Goal: Transaction & Acquisition: Book appointment/travel/reservation

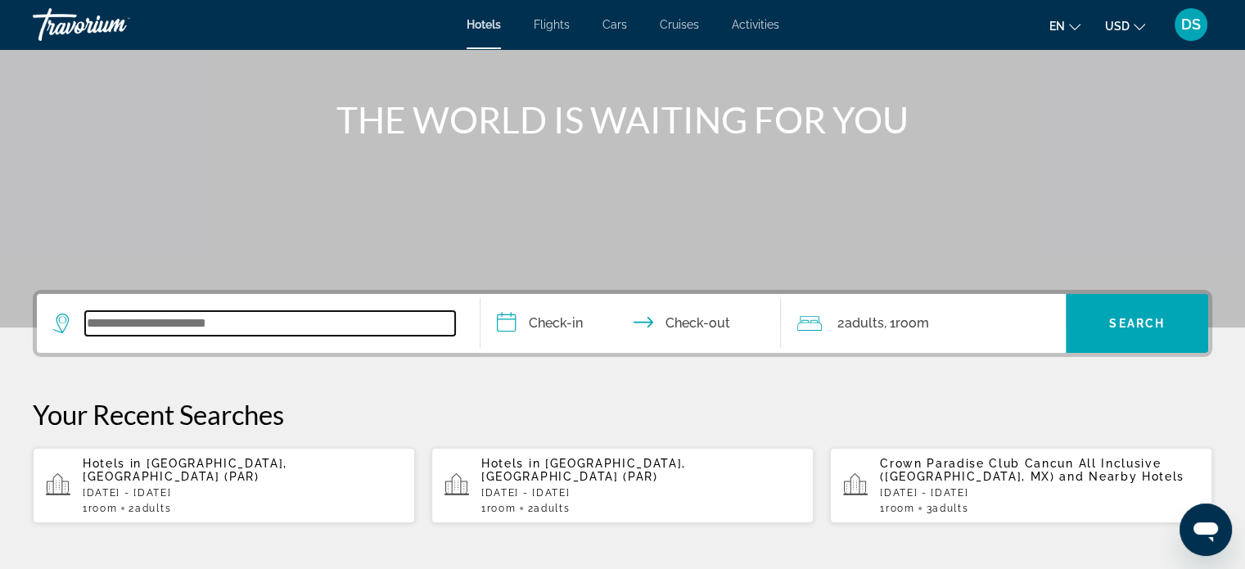
click at [196, 322] on input "Search widget" at bounding box center [270, 323] width 370 height 25
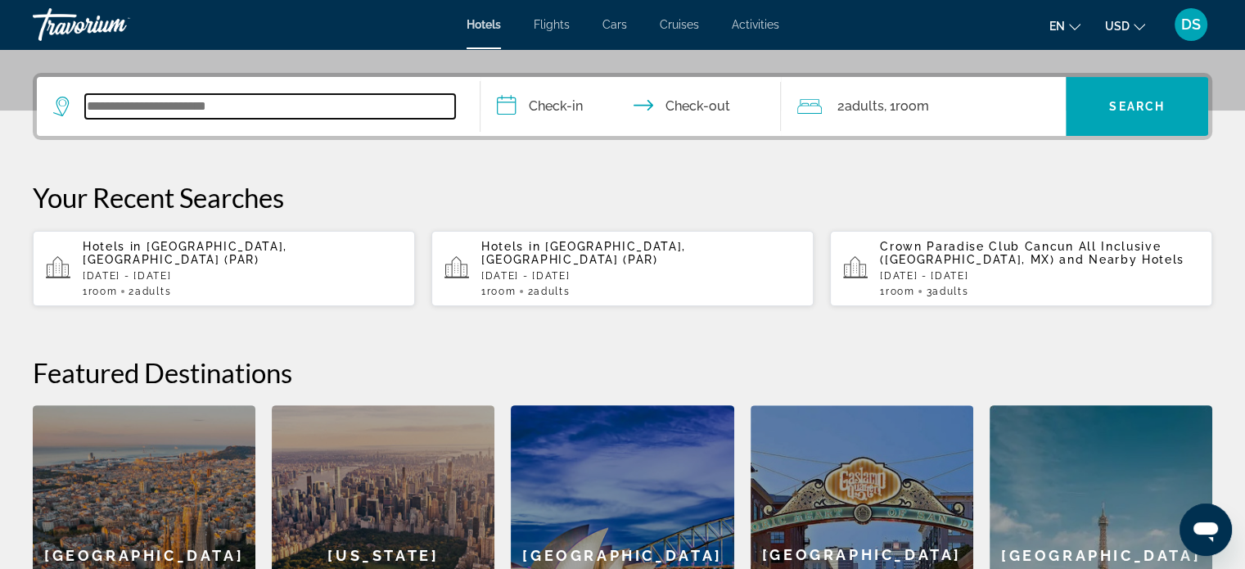
scroll to position [399, 0]
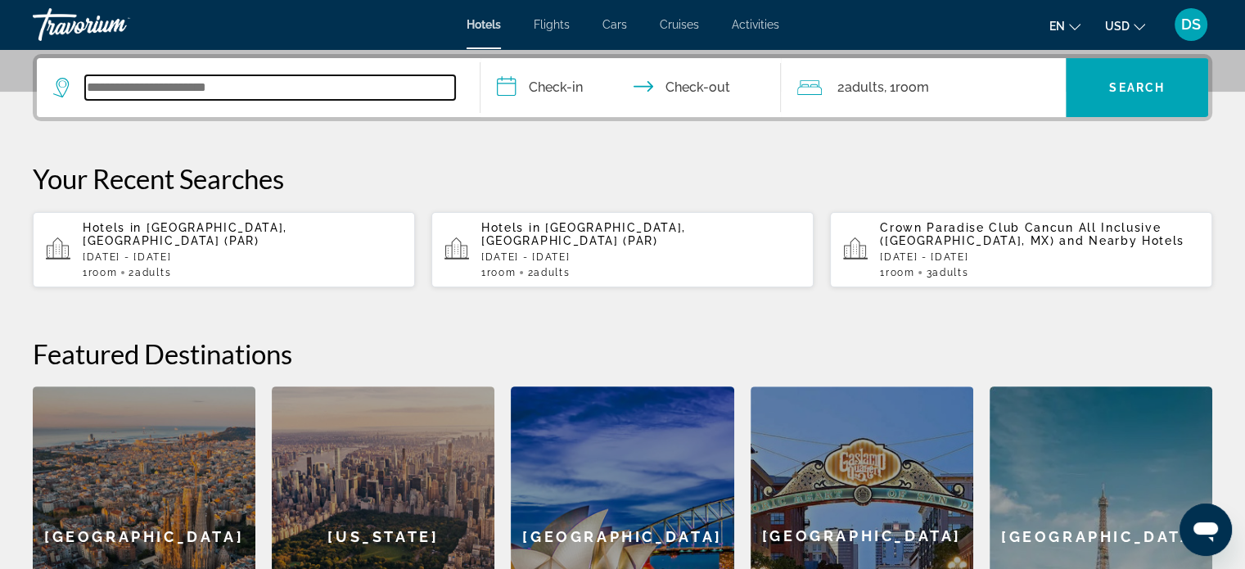
paste input "**********"
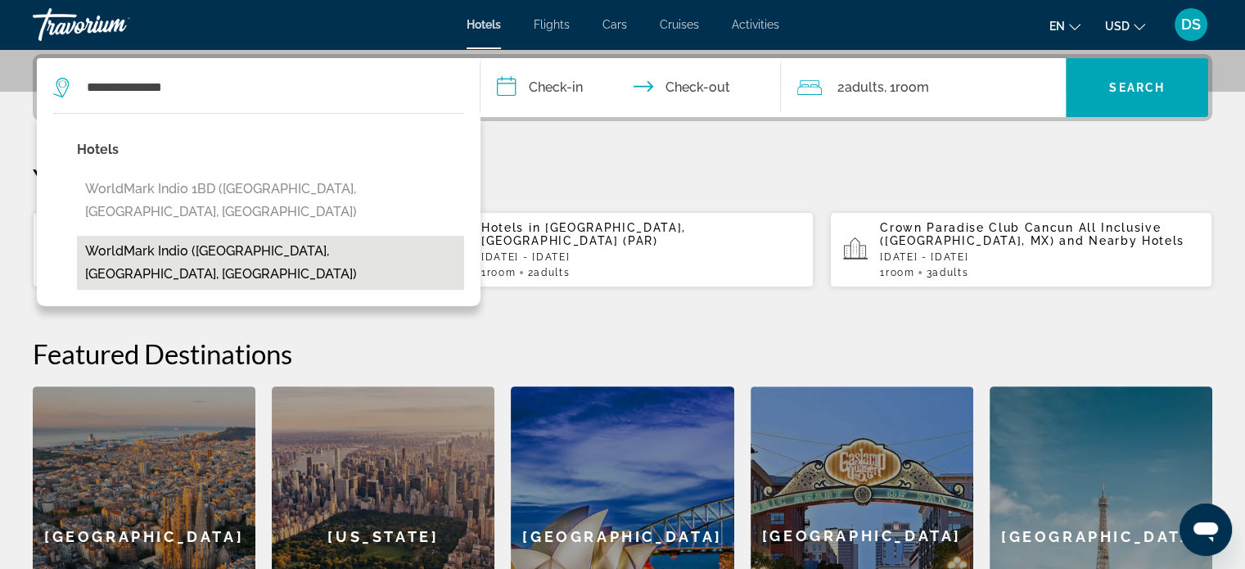
click at [213, 236] on button "WorldMark Indio ([GEOGRAPHIC_DATA], [GEOGRAPHIC_DATA], [GEOGRAPHIC_DATA])" at bounding box center [270, 263] width 387 height 54
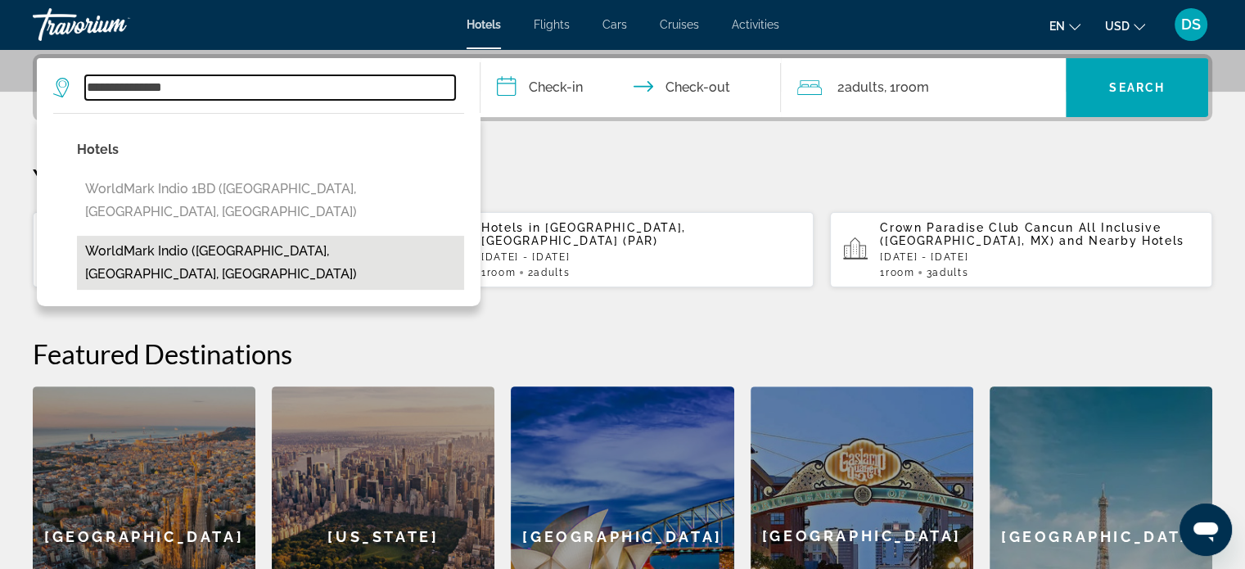
type input "**********"
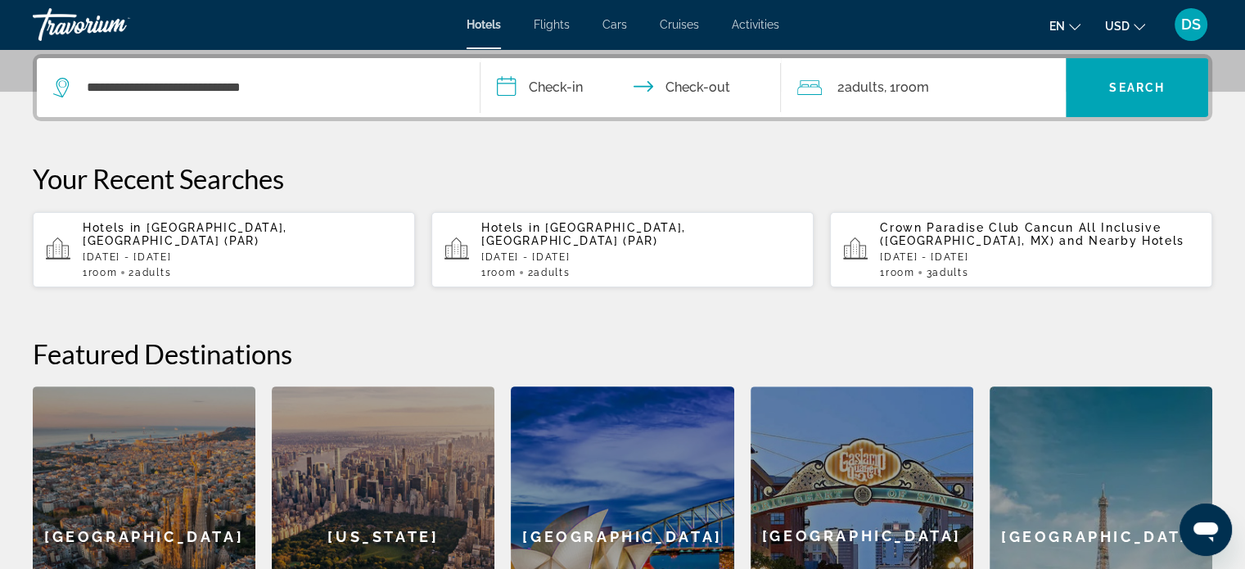
click at [556, 81] on input "**********" at bounding box center [634, 90] width 308 height 64
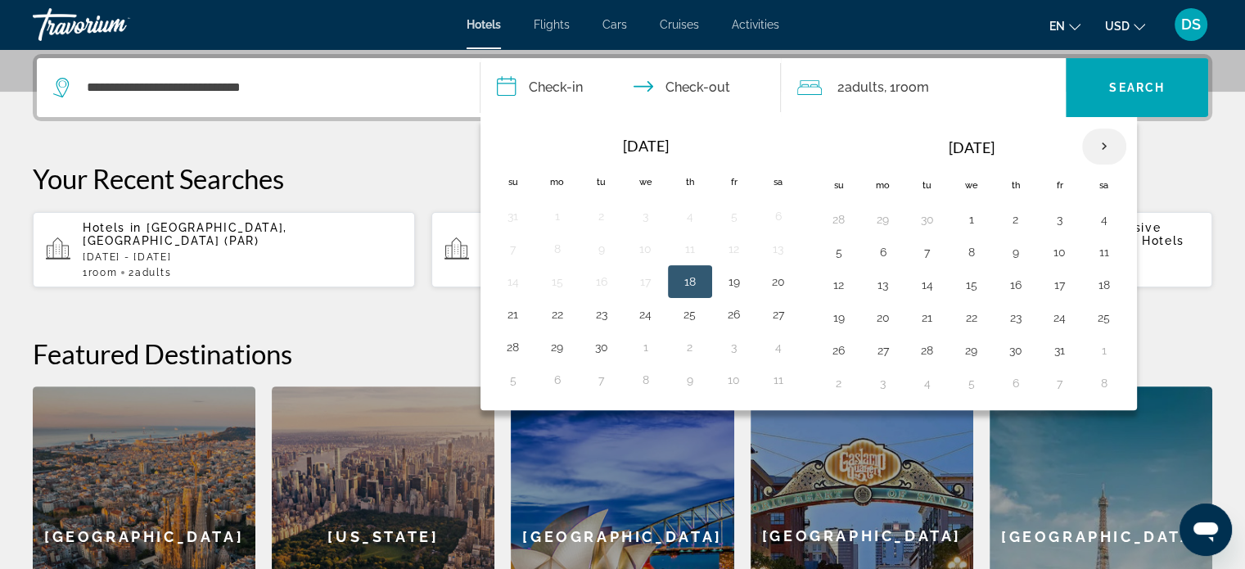
click at [1106, 142] on th "Next month" at bounding box center [1104, 146] width 44 height 36
click at [838, 376] on button "30" at bounding box center [839, 383] width 26 height 23
click at [881, 385] on button "1" at bounding box center [883, 383] width 26 height 23
type input "**********"
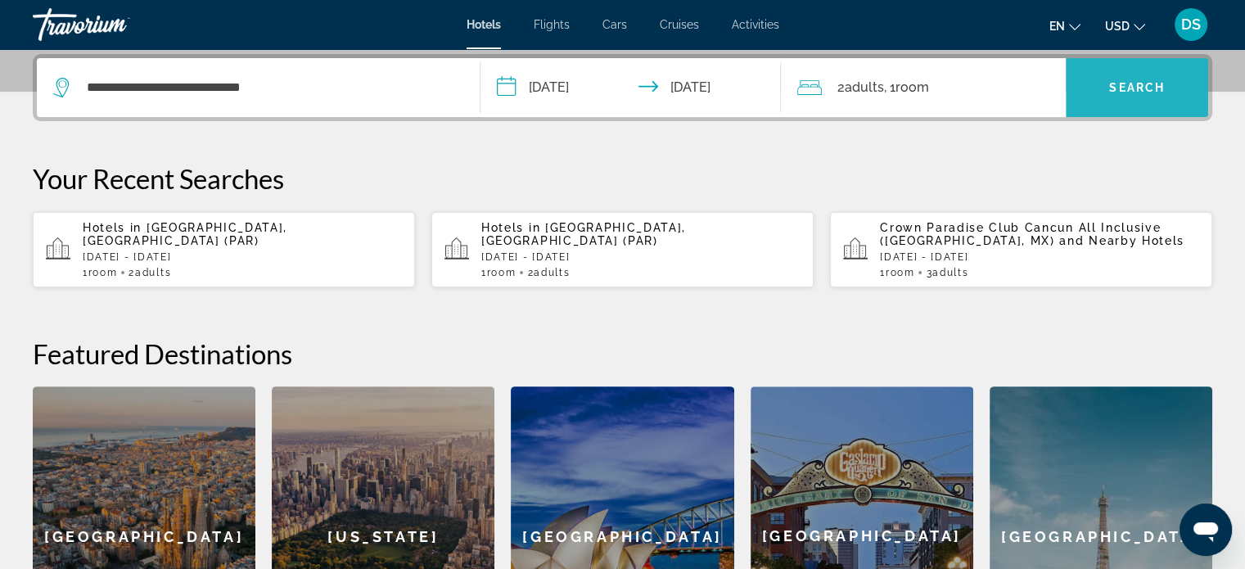
click at [1138, 88] on span "Search" at bounding box center [1137, 87] width 56 height 13
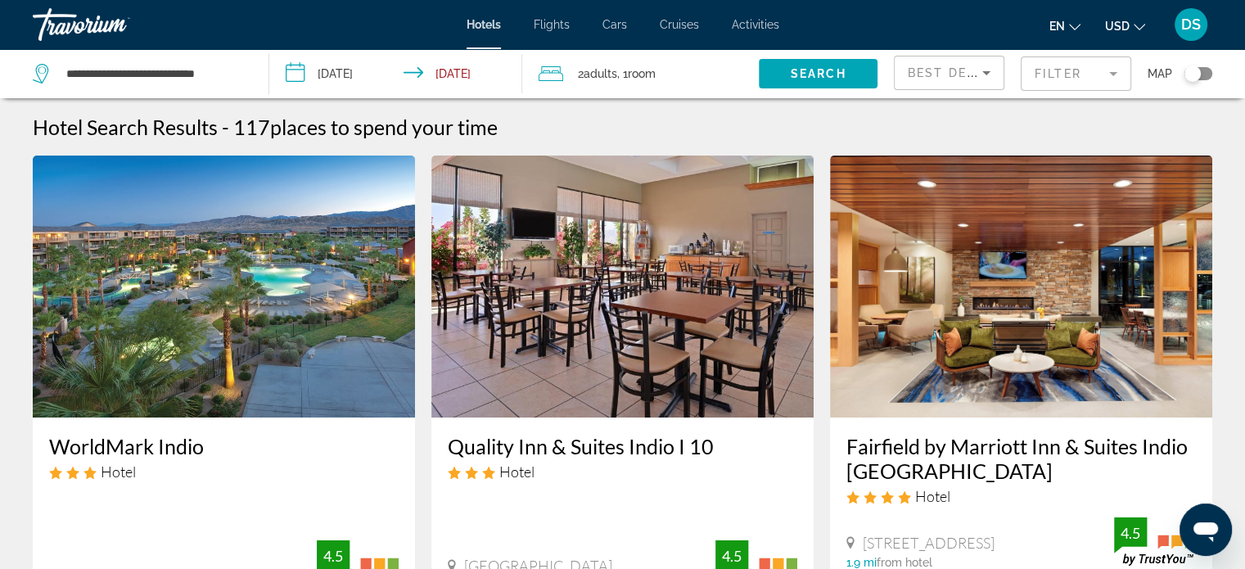
click at [230, 268] on img "Main content" at bounding box center [224, 286] width 382 height 262
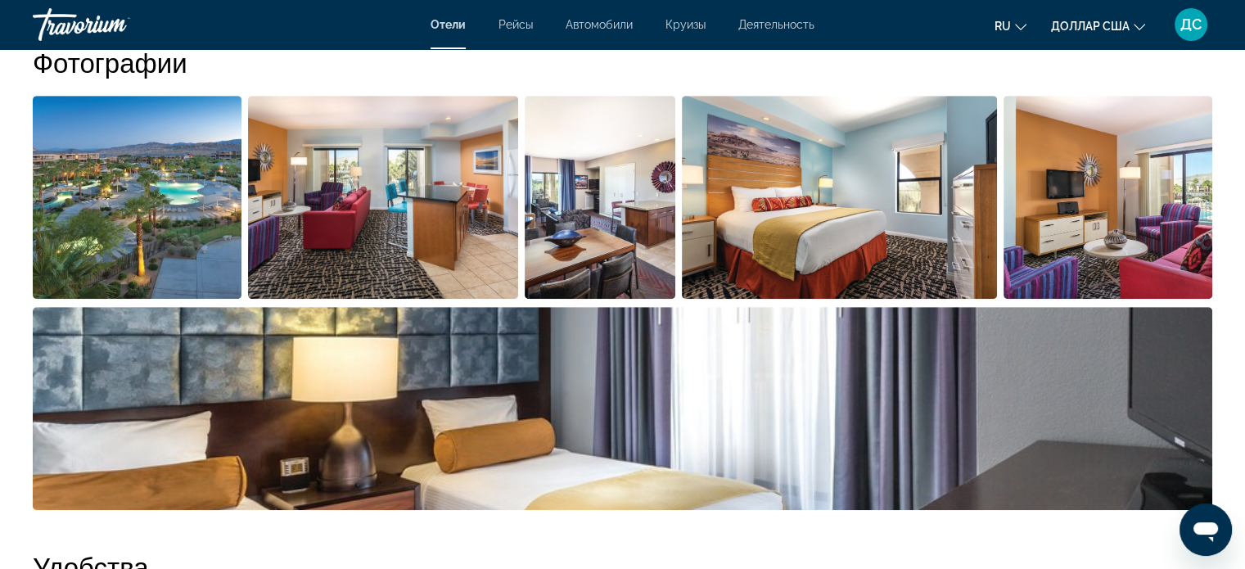
scroll to position [848, 0]
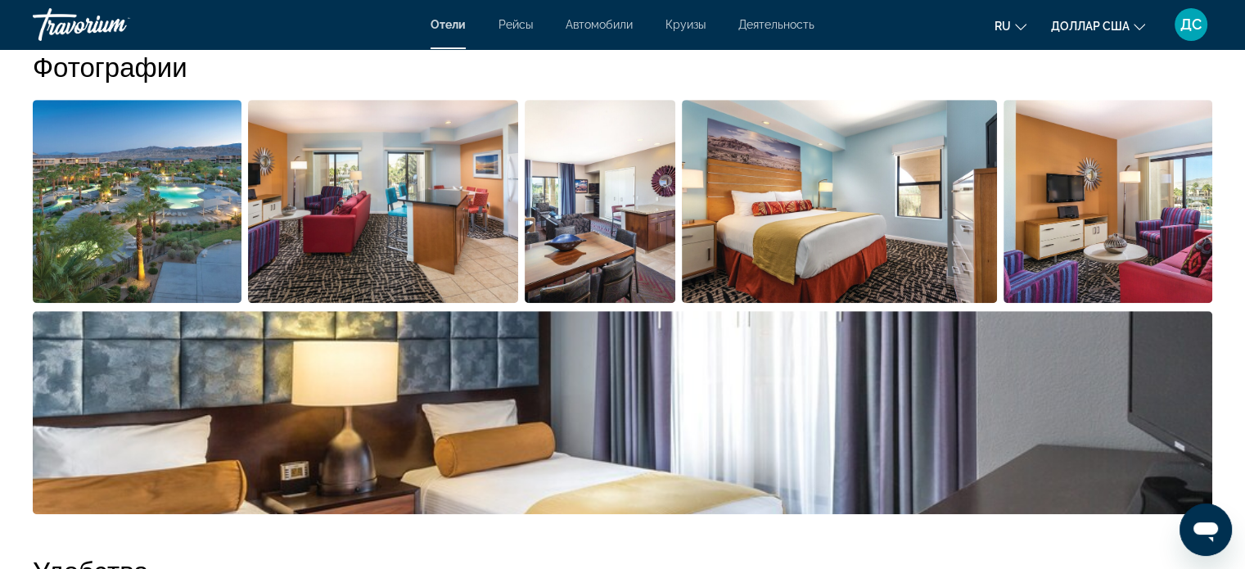
click at [168, 227] on img "Открыть полноэкранный слайдер изображений" at bounding box center [137, 201] width 209 height 203
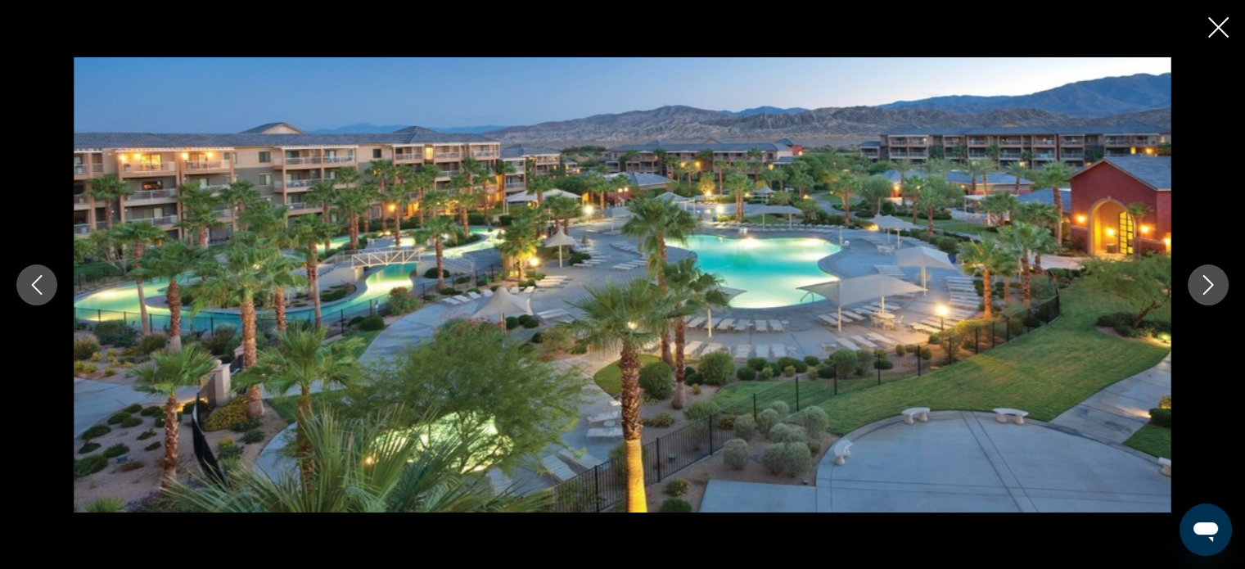
click at [1211, 285] on icon "Next image" at bounding box center [1208, 285] width 11 height 20
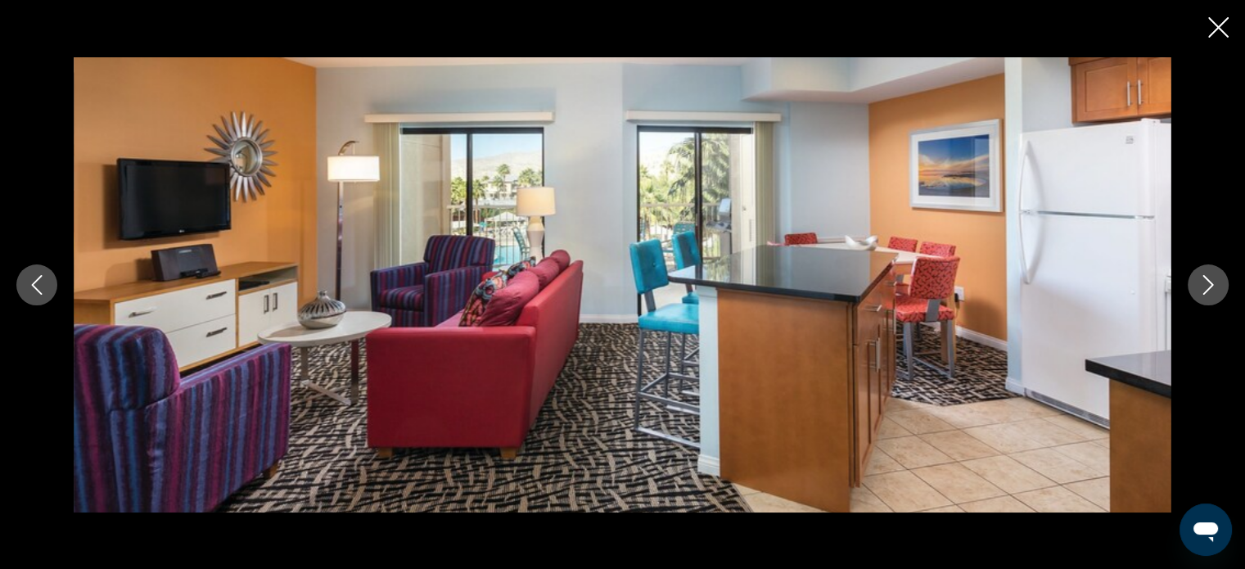
click at [1211, 285] on icon "Next image" at bounding box center [1208, 285] width 11 height 20
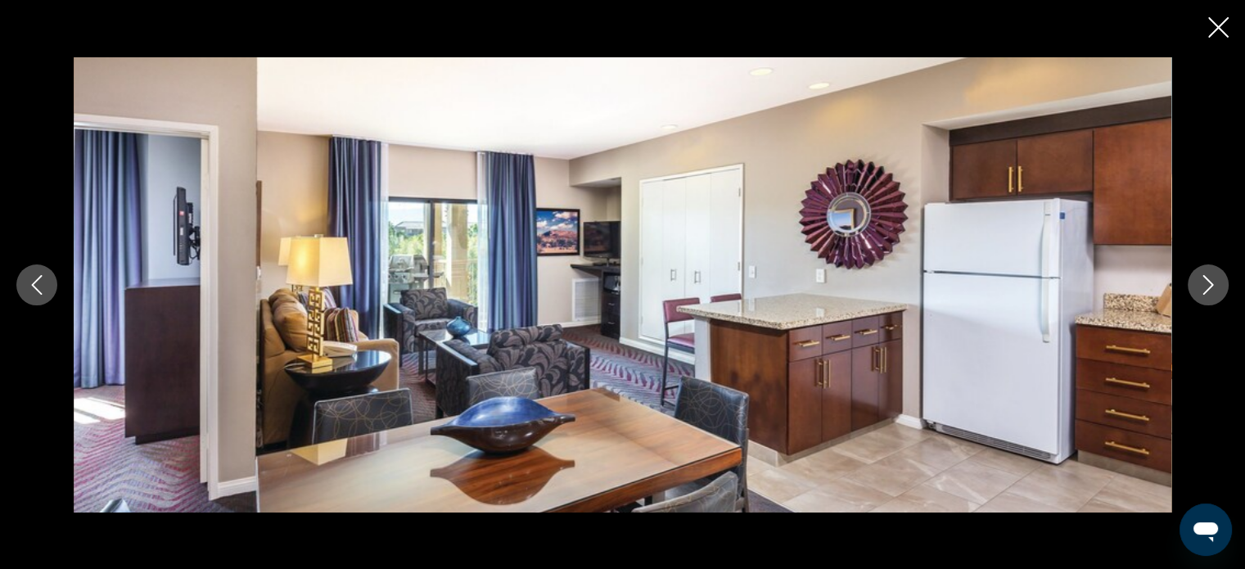
click at [1211, 285] on icon "Next image" at bounding box center [1208, 285] width 11 height 20
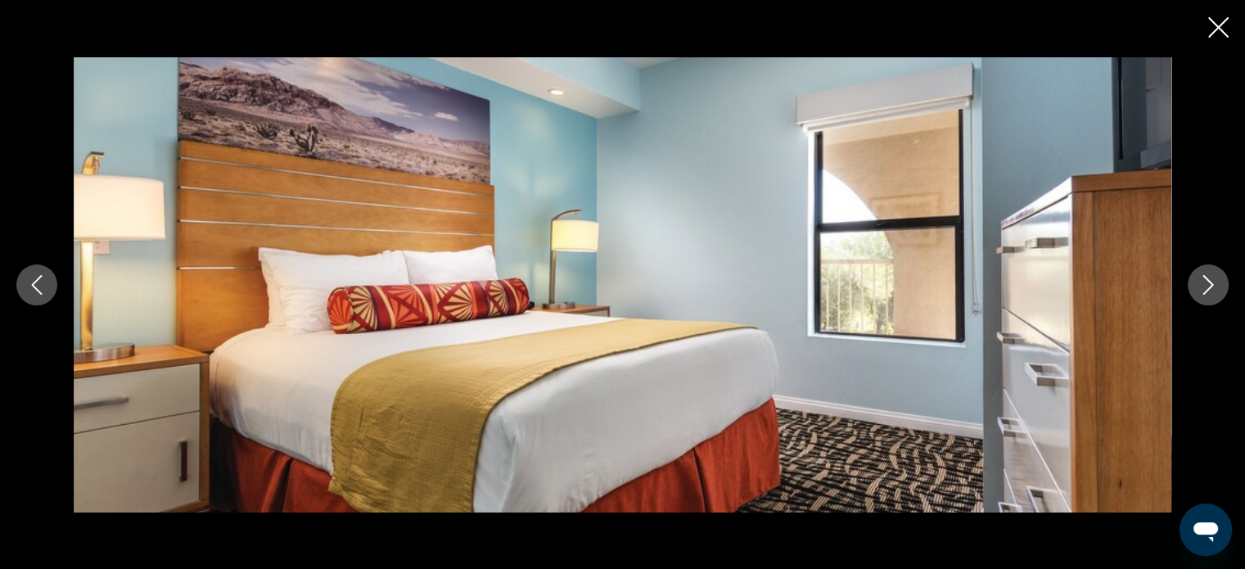
click at [1211, 285] on icon "Next image" at bounding box center [1208, 285] width 11 height 20
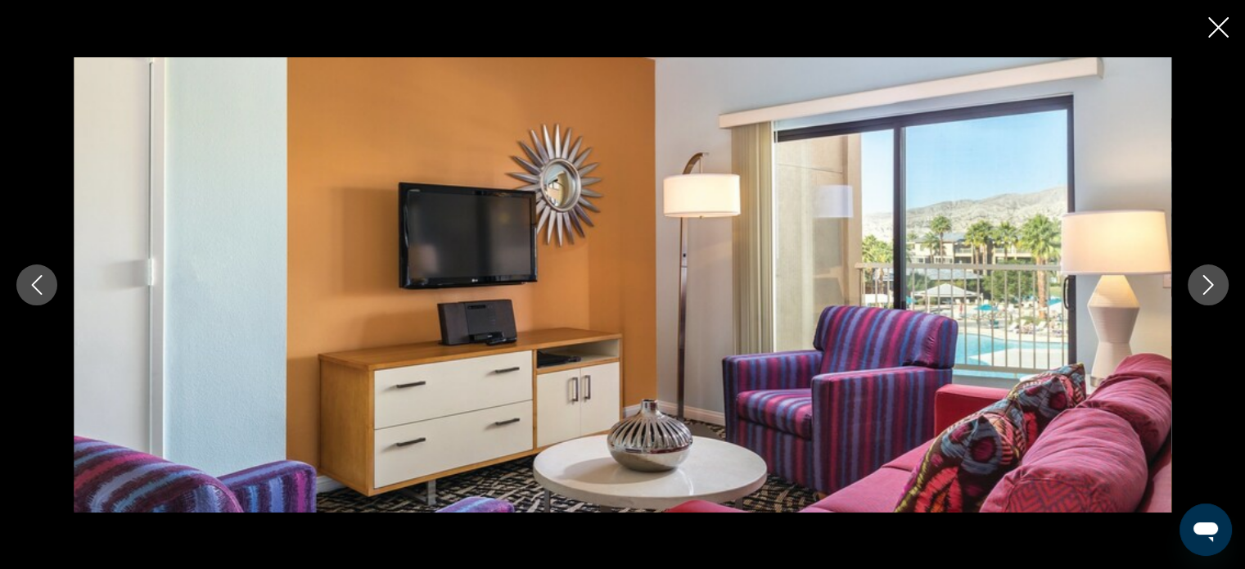
click at [1211, 285] on icon "Next image" at bounding box center [1208, 285] width 11 height 20
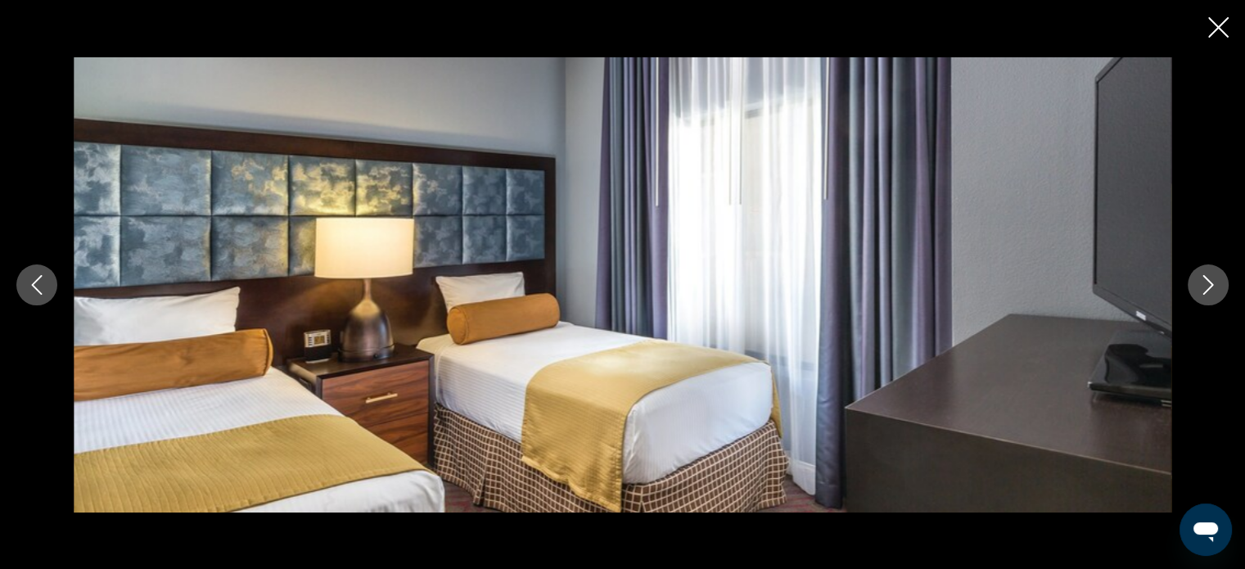
click at [1211, 285] on icon "Next image" at bounding box center [1208, 285] width 11 height 20
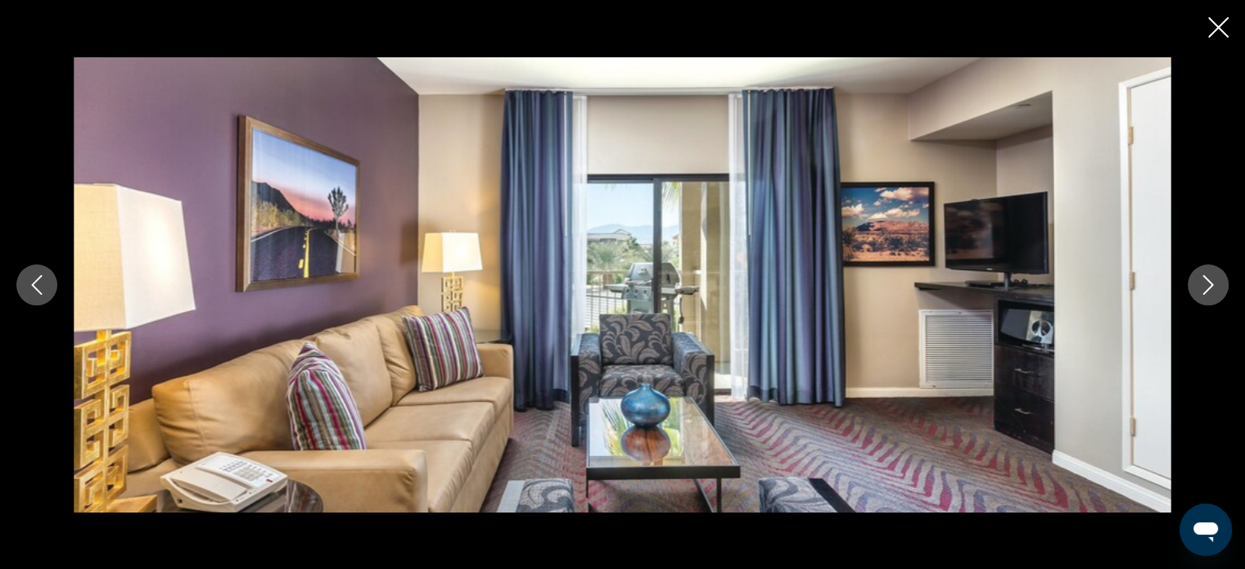
click at [1211, 285] on icon "Next image" at bounding box center [1208, 285] width 11 height 20
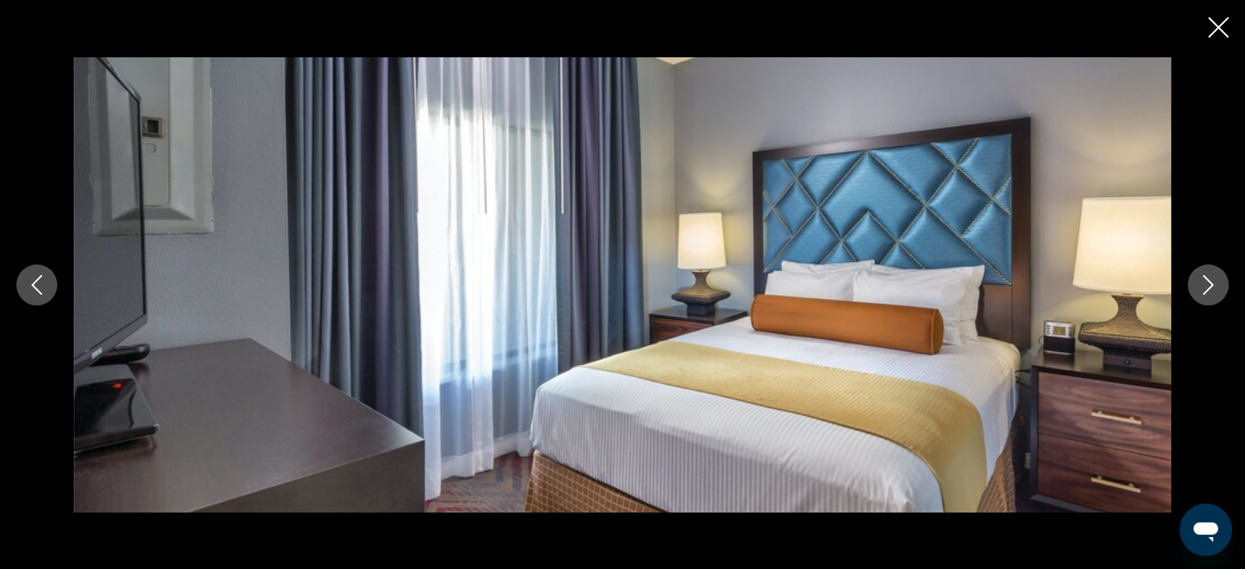
click at [1211, 285] on icon "Next image" at bounding box center [1208, 285] width 11 height 20
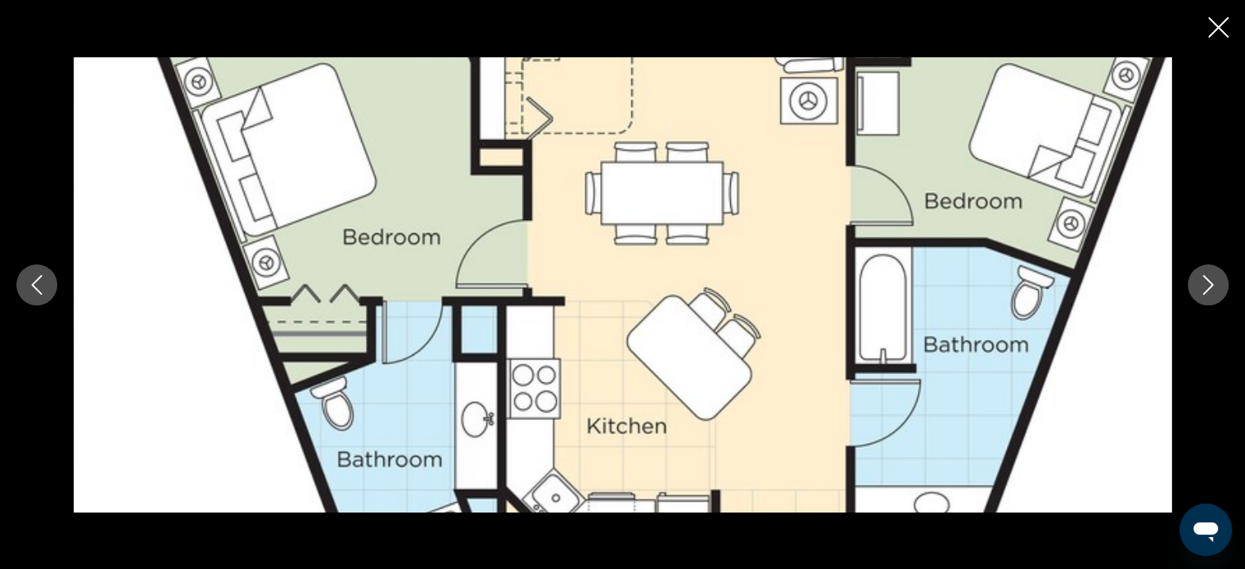
click at [1211, 285] on icon "Next image" at bounding box center [1208, 285] width 11 height 20
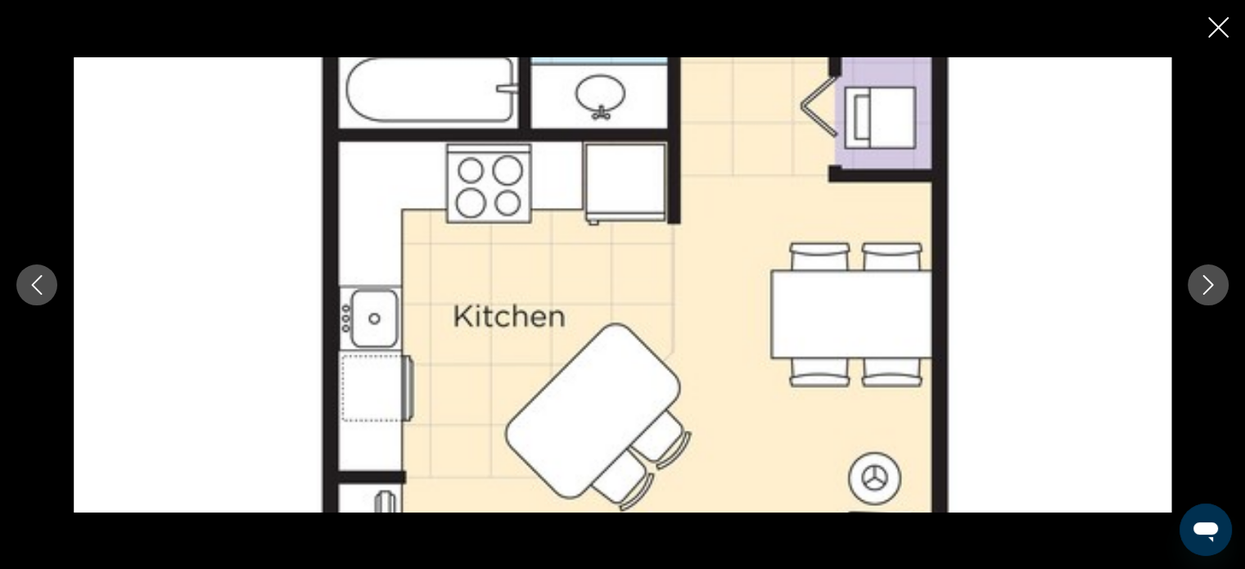
click at [1211, 285] on icon "Next image" at bounding box center [1208, 285] width 11 height 20
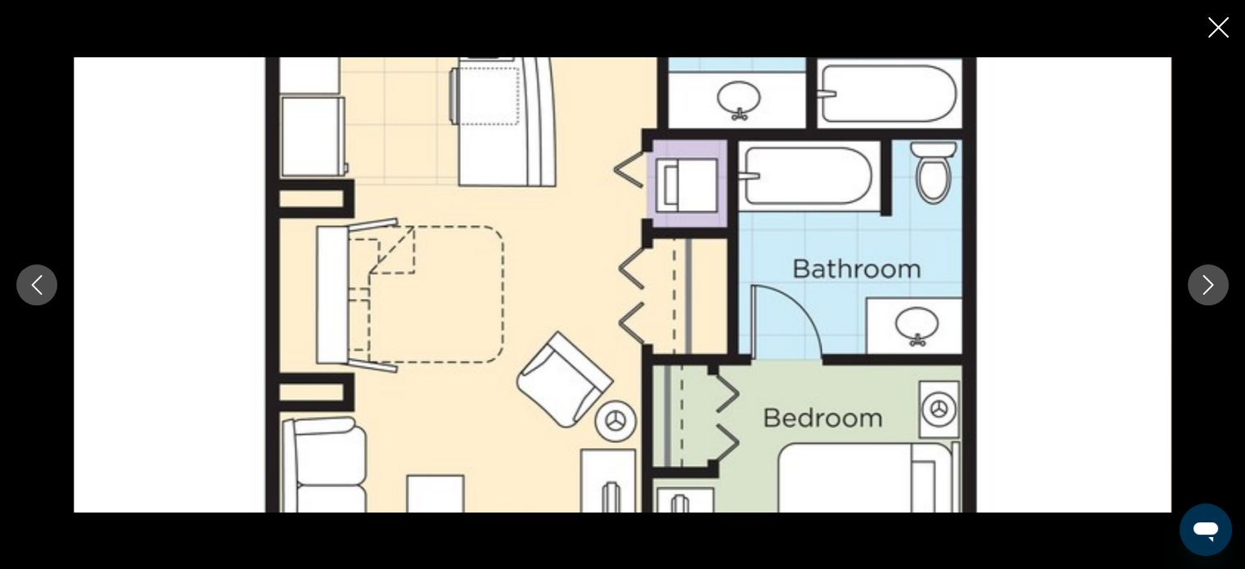
click at [1211, 285] on icon "Next image" at bounding box center [1208, 285] width 11 height 20
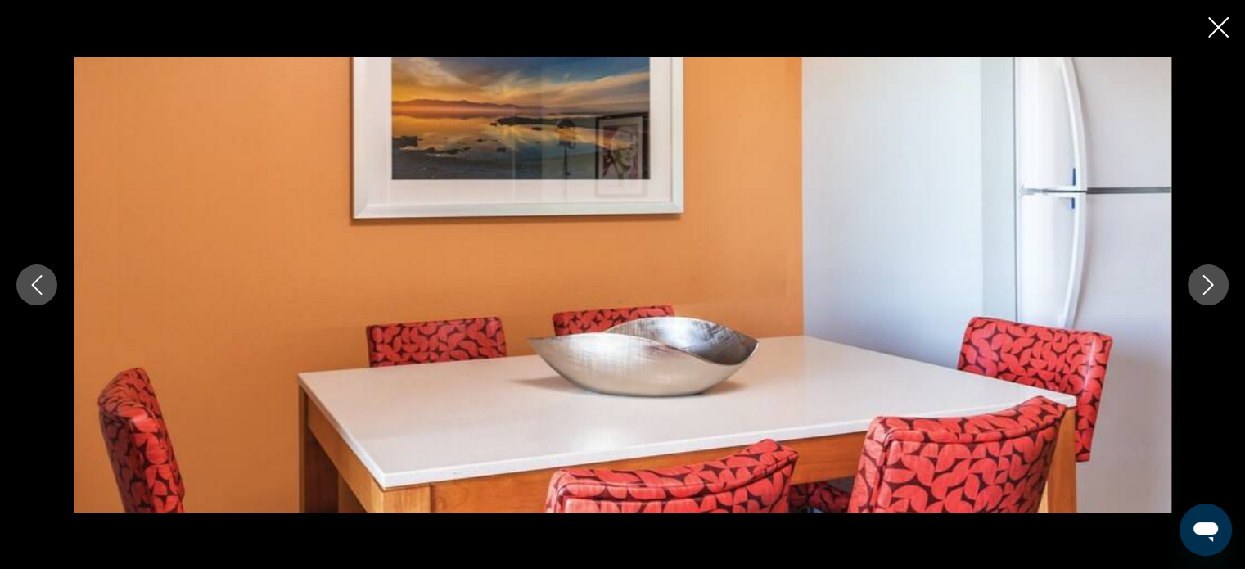
click at [1211, 285] on icon "Next image" at bounding box center [1208, 285] width 11 height 20
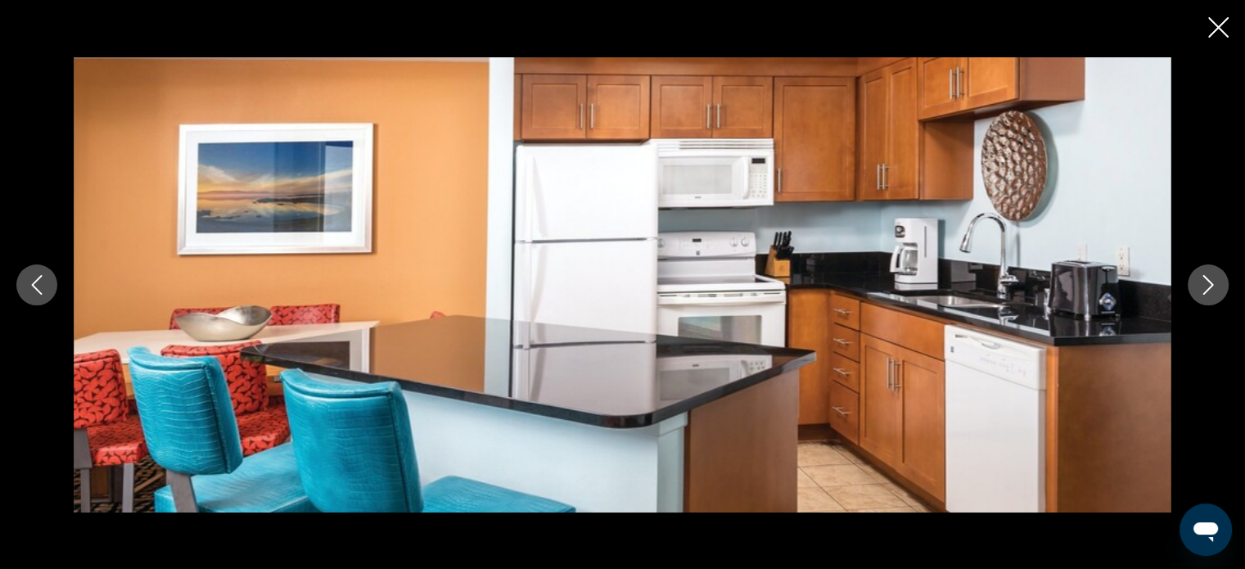
click at [1211, 285] on icon "Next image" at bounding box center [1208, 285] width 11 height 20
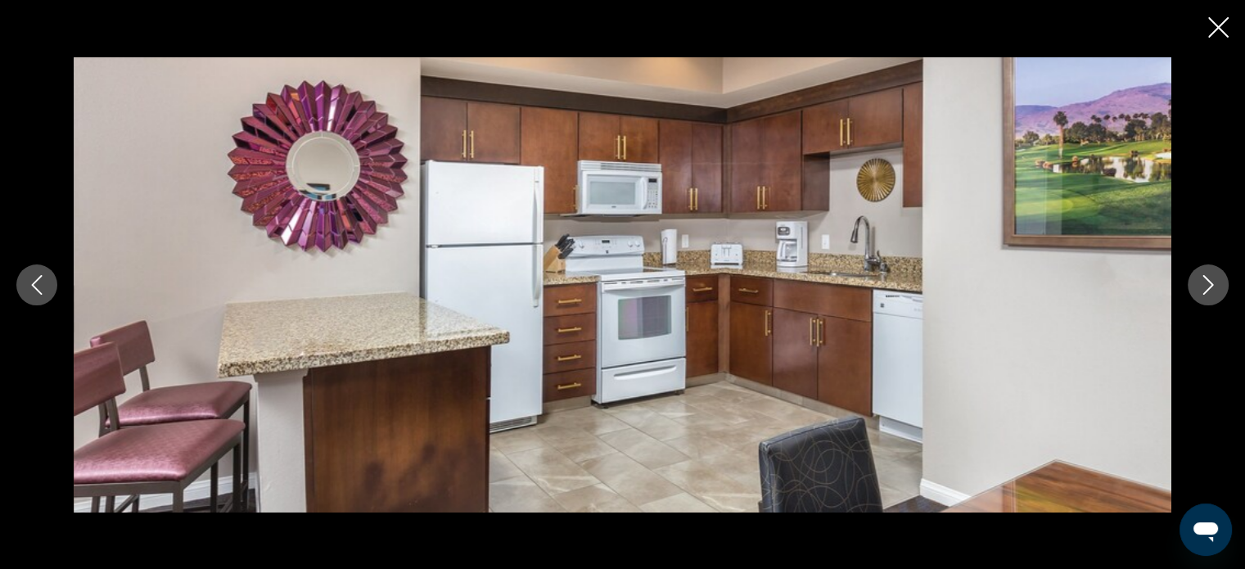
click at [1211, 285] on icon "Next image" at bounding box center [1208, 285] width 11 height 20
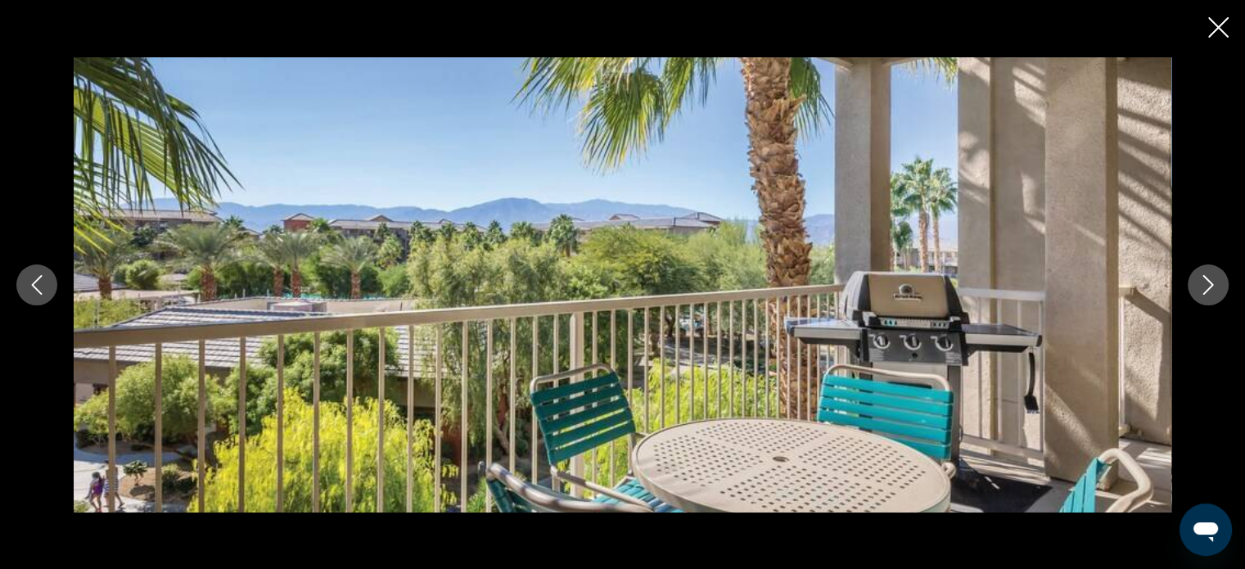
click at [1211, 285] on icon "Next image" at bounding box center [1208, 285] width 11 height 20
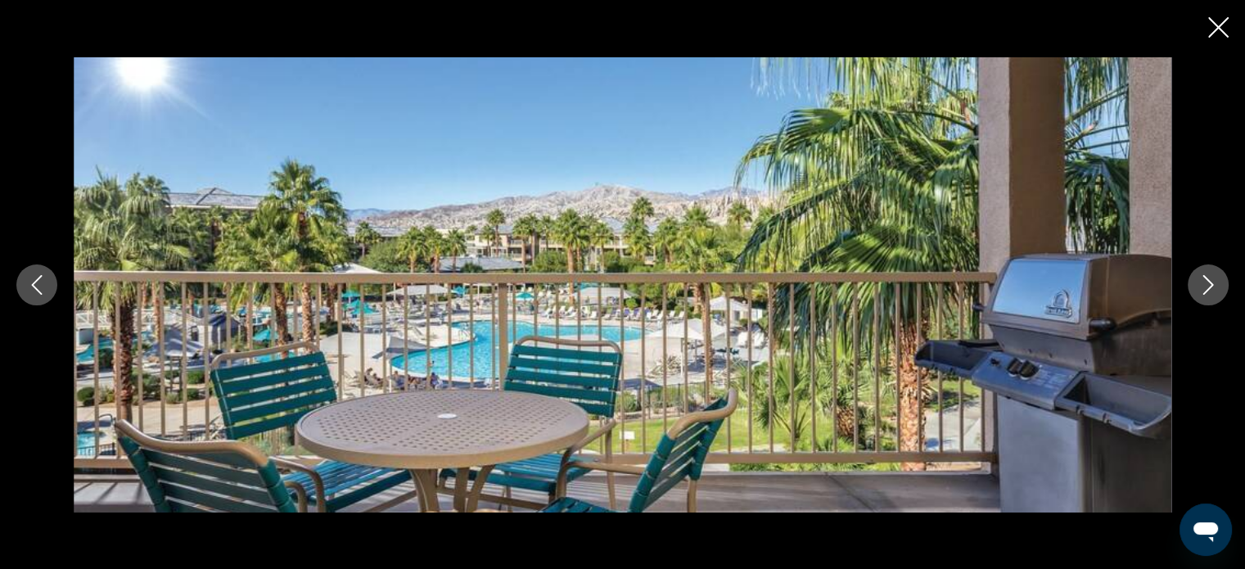
click at [1211, 285] on icon "Next image" at bounding box center [1208, 285] width 11 height 20
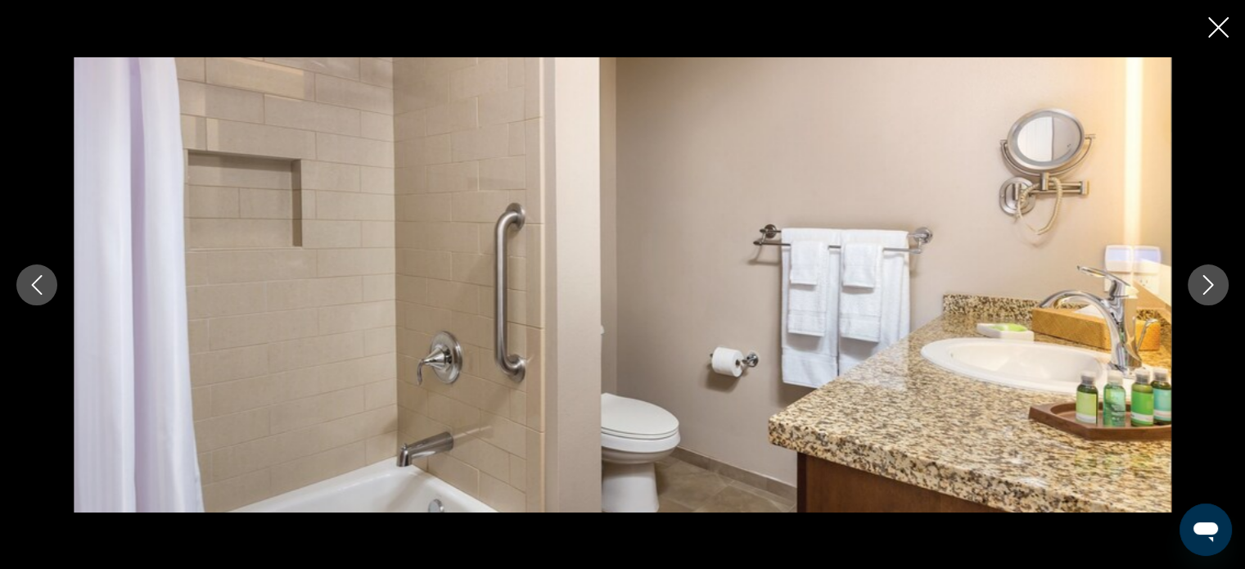
click at [1211, 285] on icon "Next image" at bounding box center [1208, 285] width 11 height 20
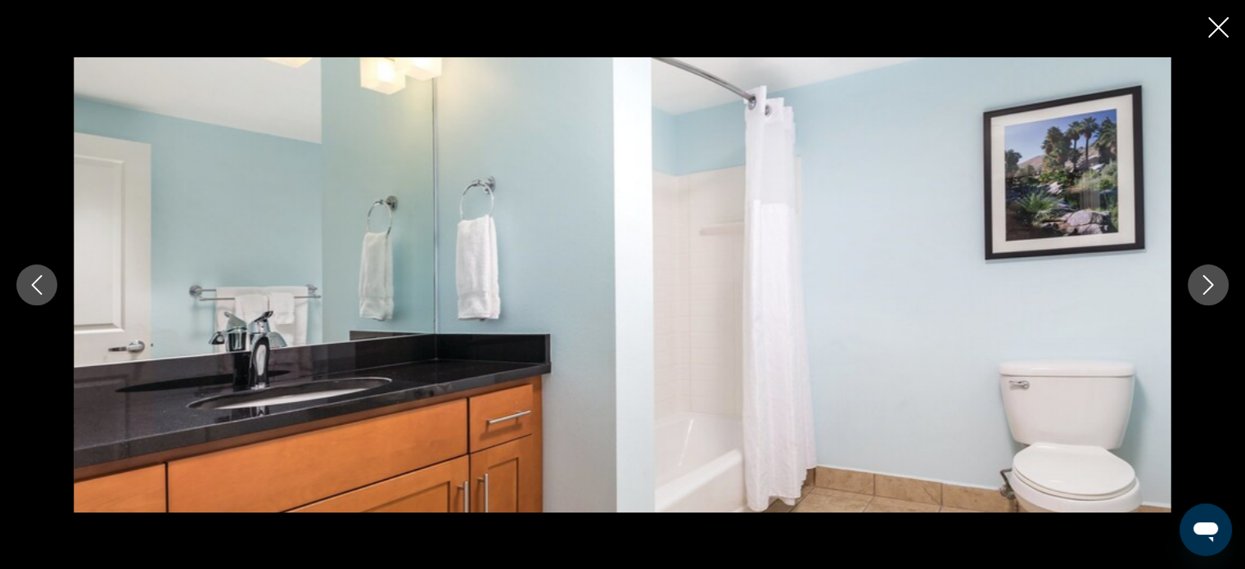
click at [1211, 281] on icon "Next image" at bounding box center [1208, 285] width 20 height 20
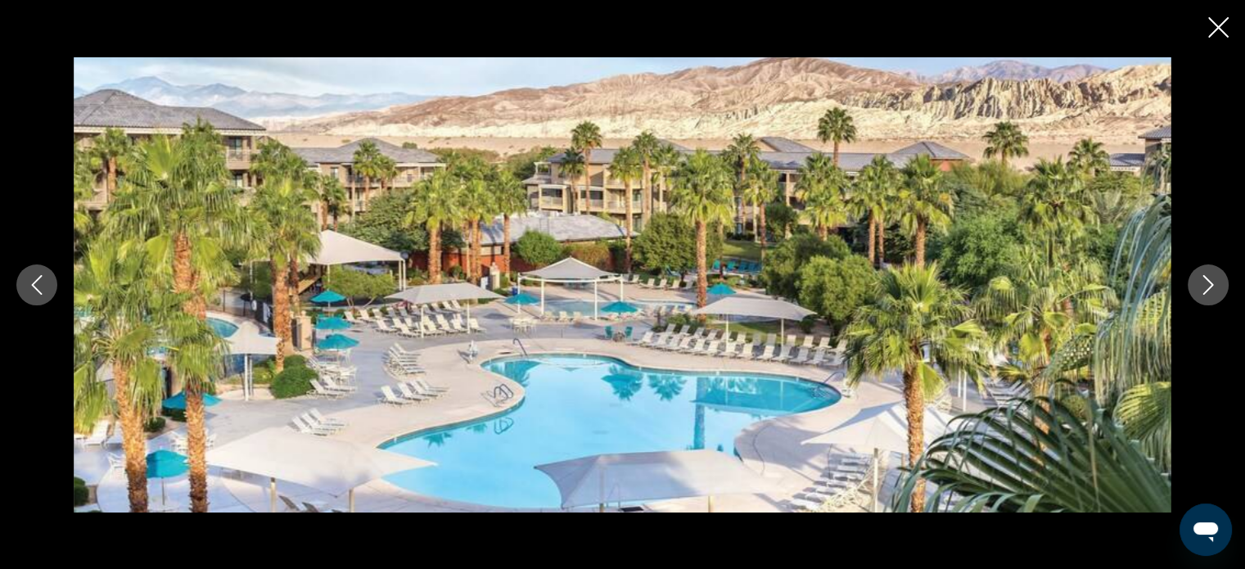
click at [1211, 281] on icon "Next image" at bounding box center [1208, 285] width 20 height 20
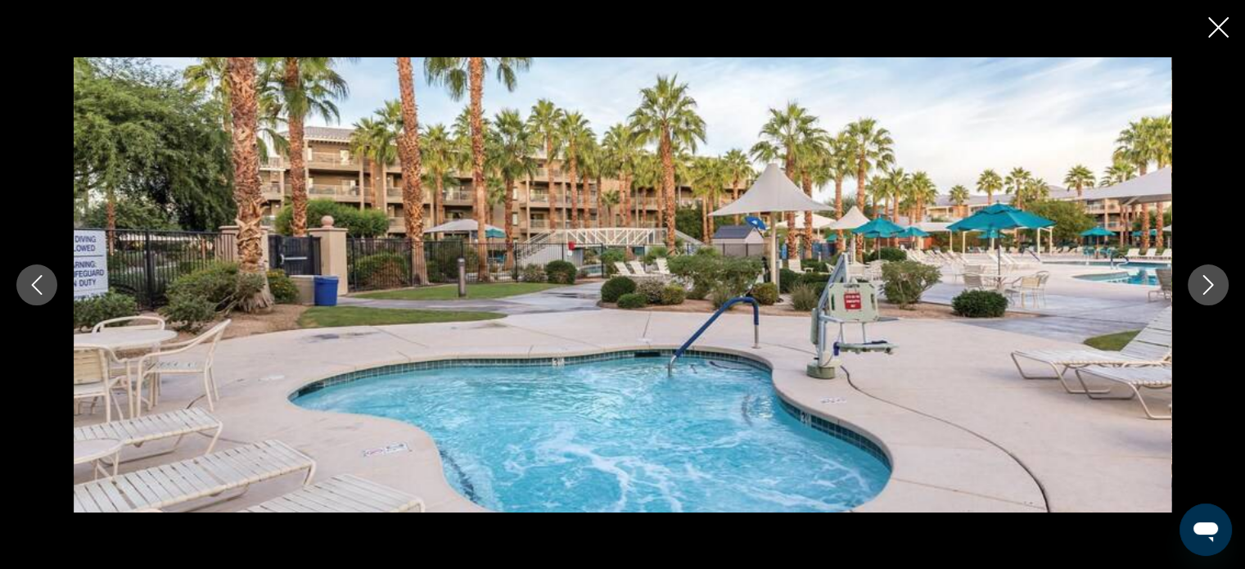
click at [1211, 281] on icon "Next image" at bounding box center [1208, 285] width 20 height 20
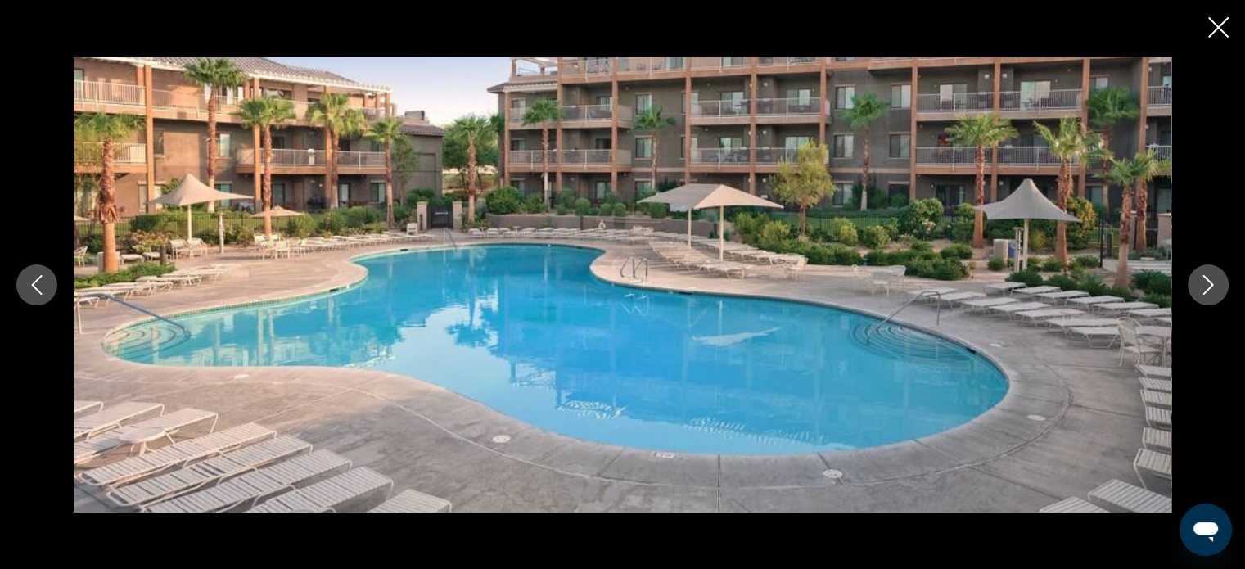
click at [1214, 23] on icon "Close slideshow" at bounding box center [1218, 27] width 20 height 20
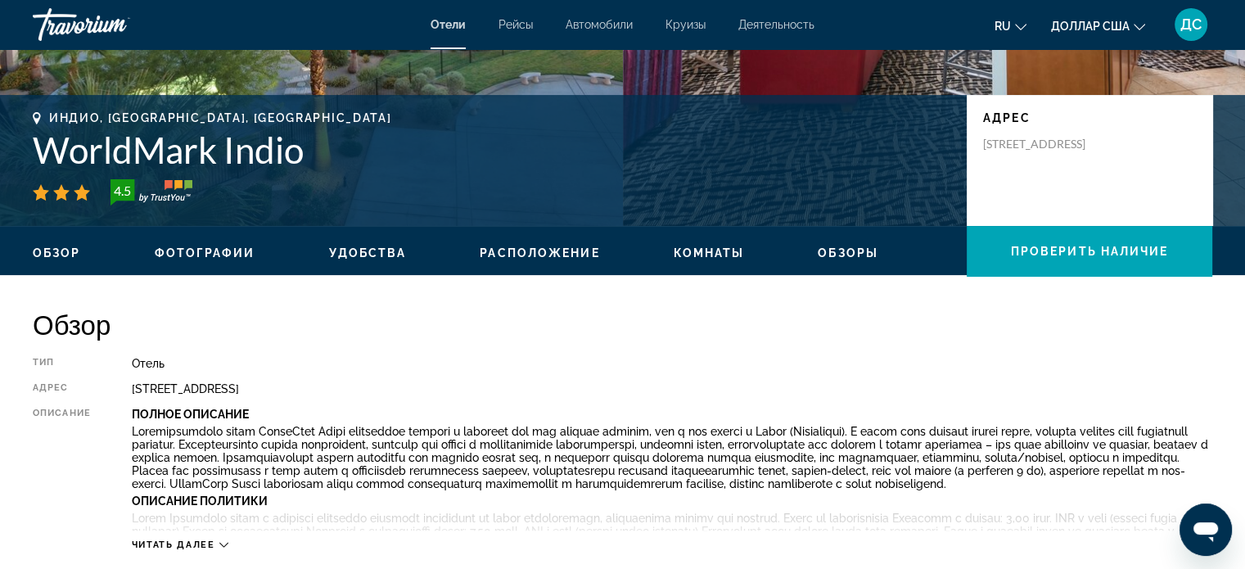
scroll to position [327, 0]
